Goal: Check status: Check status

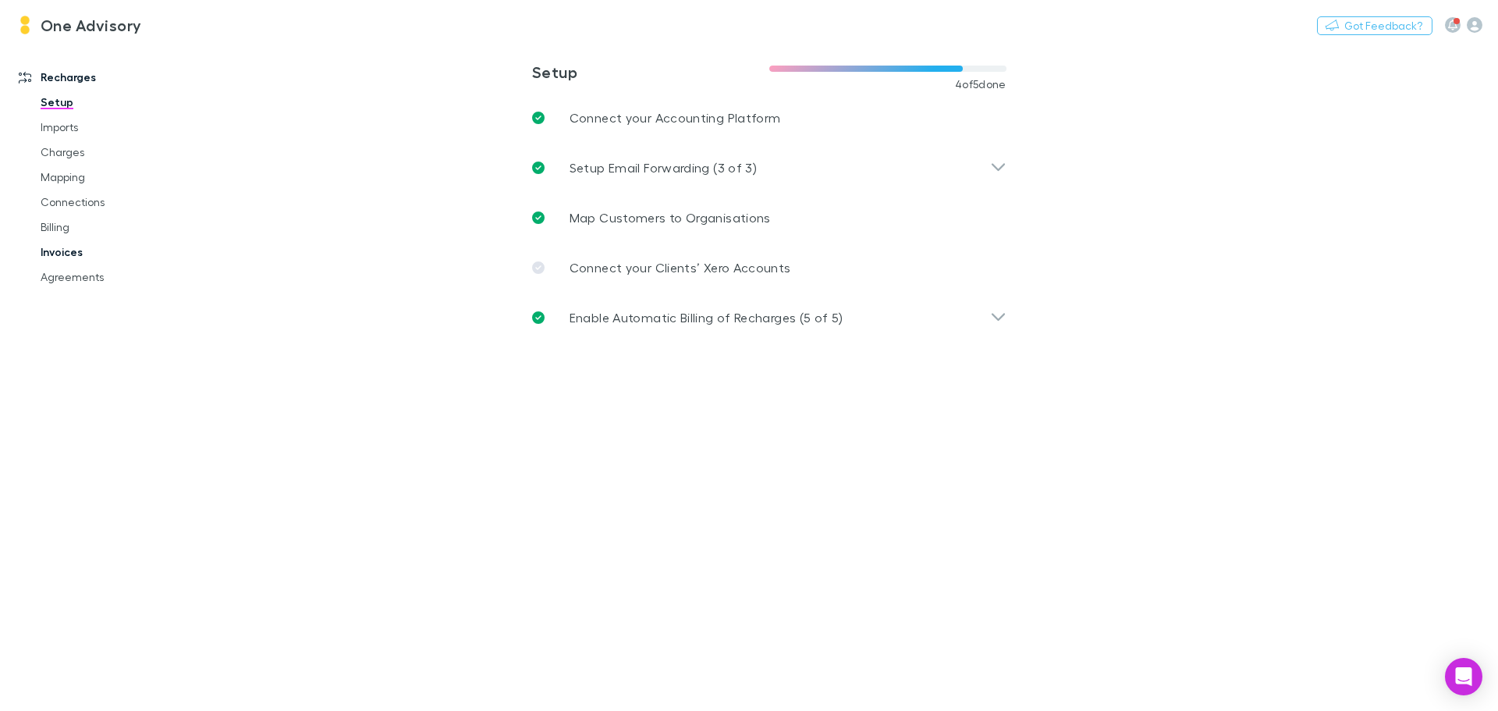
click at [66, 251] on link "Invoices" at bounding box center [118, 251] width 186 height 25
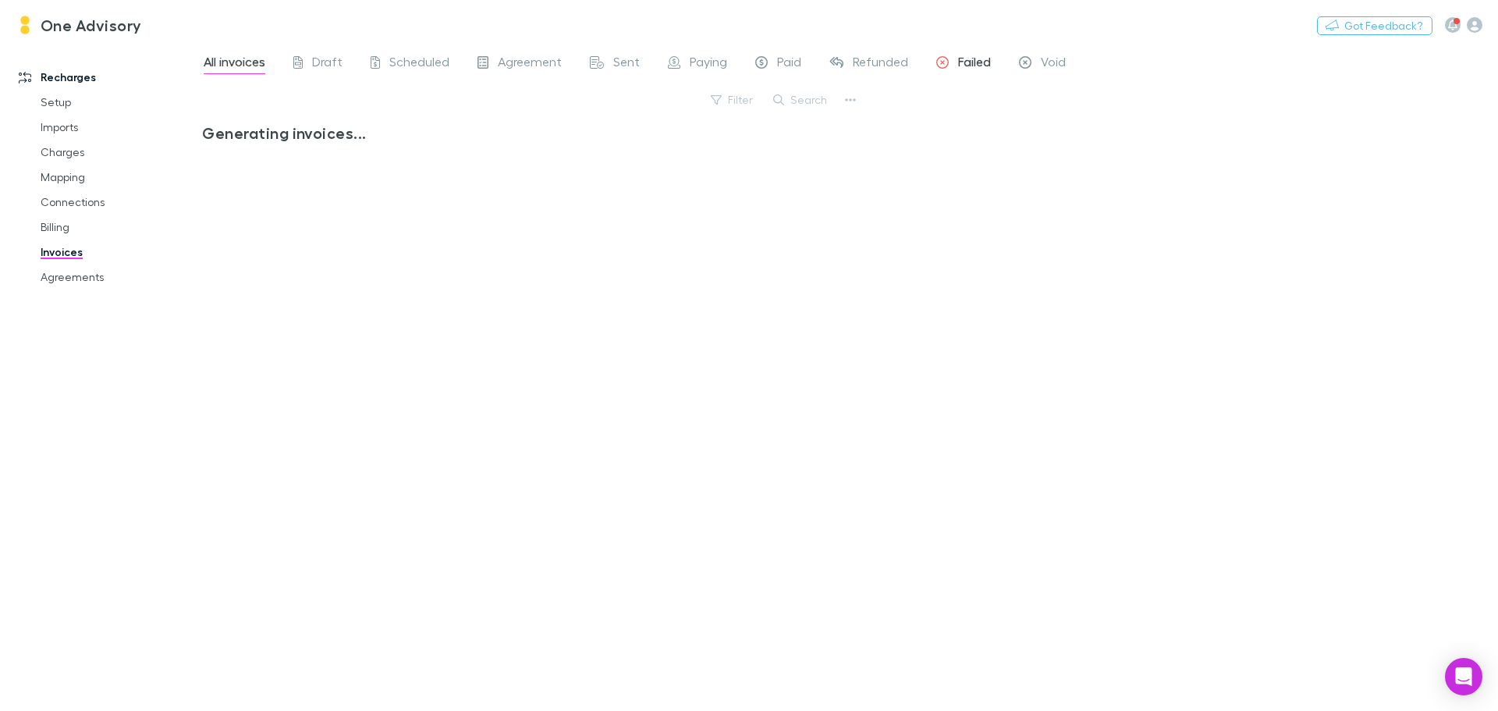
click at [970, 59] on span "Failed" at bounding box center [974, 64] width 33 height 20
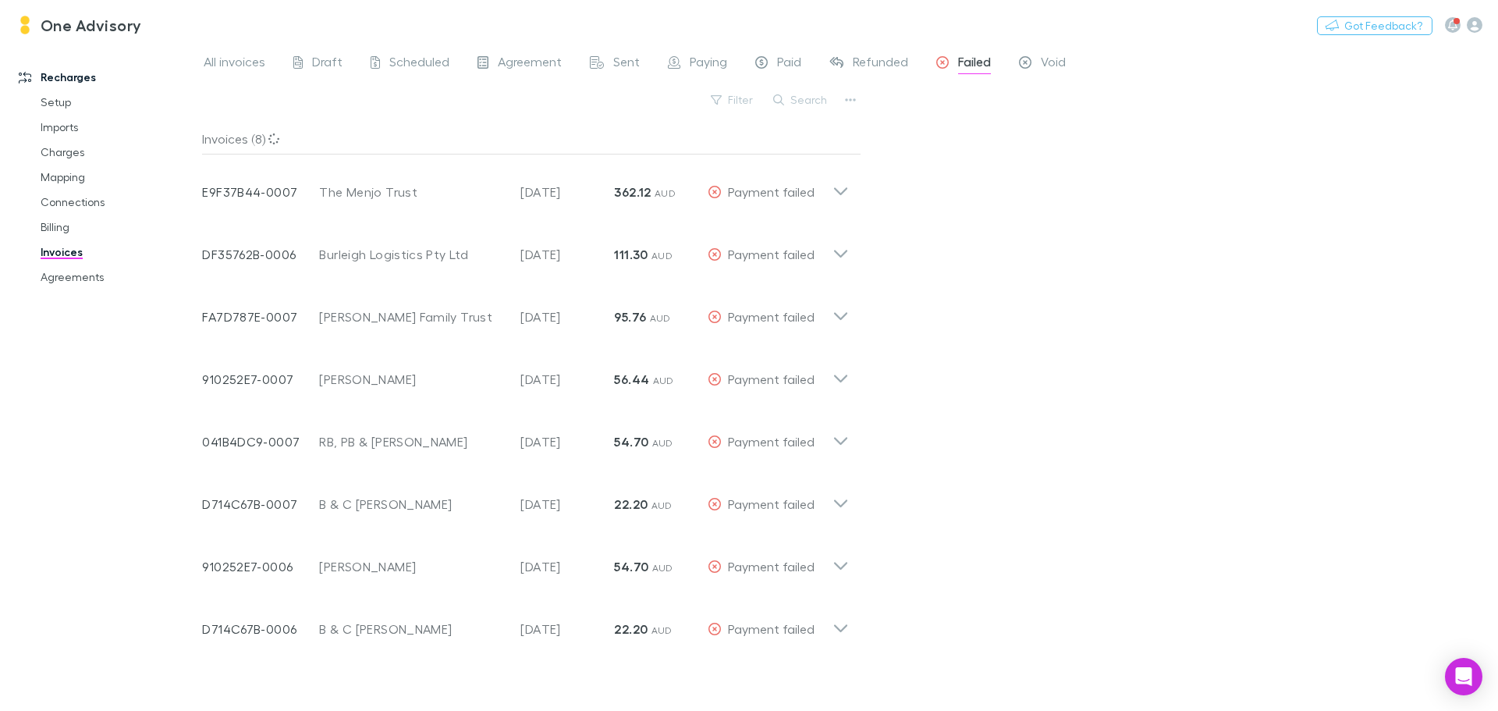
click at [966, 64] on span "Failed" at bounding box center [974, 64] width 33 height 20
